Goal: Information Seeking & Learning: Learn about a topic

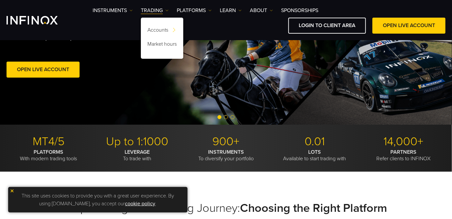
scroll to position [146, 0]
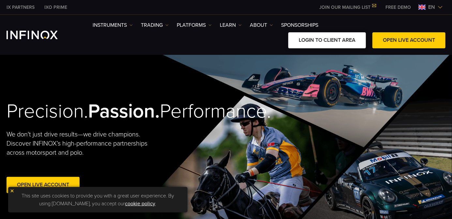
click at [300, 43] on link "LOGIN TO CLIENT AREA" at bounding box center [327, 40] width 78 height 16
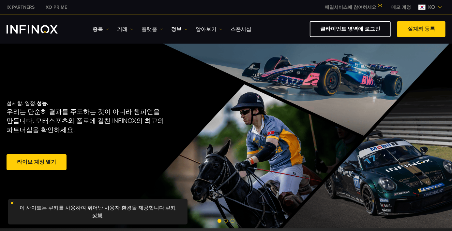
click at [160, 29] on img at bounding box center [161, 29] width 3 height 3
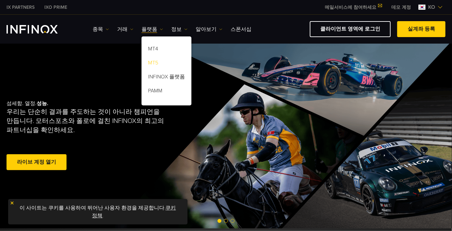
click at [153, 65] on link "MT5" at bounding box center [166, 64] width 50 height 14
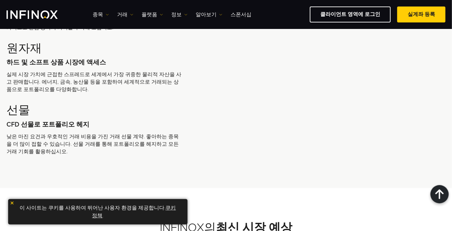
scroll to position [1794, 0]
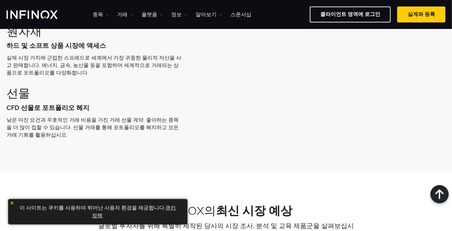
click at [11, 202] on img at bounding box center [12, 203] width 5 height 5
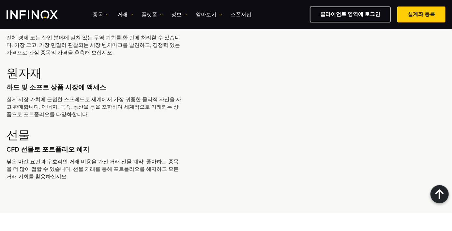
scroll to position [1711, 0]
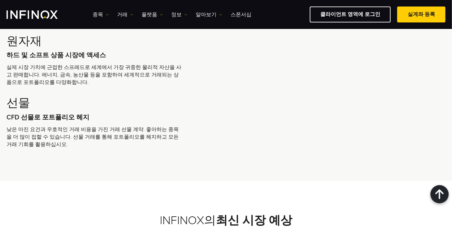
scroll to position [1794, 0]
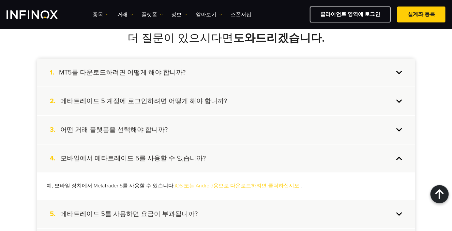
scroll to position [1240, 0]
